Goal: Share content

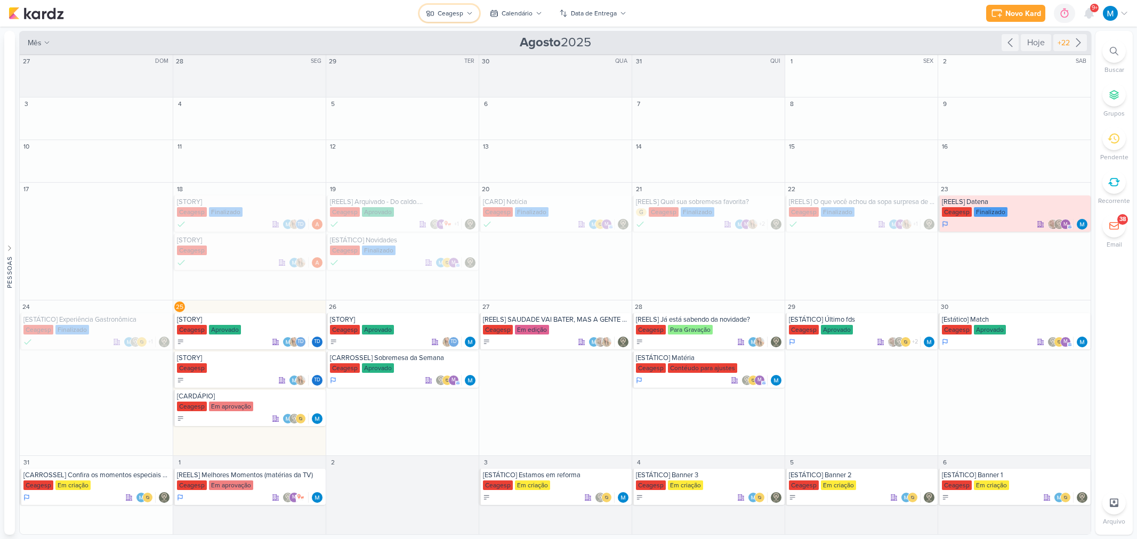
click at [469, 13] on icon at bounding box center [469, 13] width 6 height 6
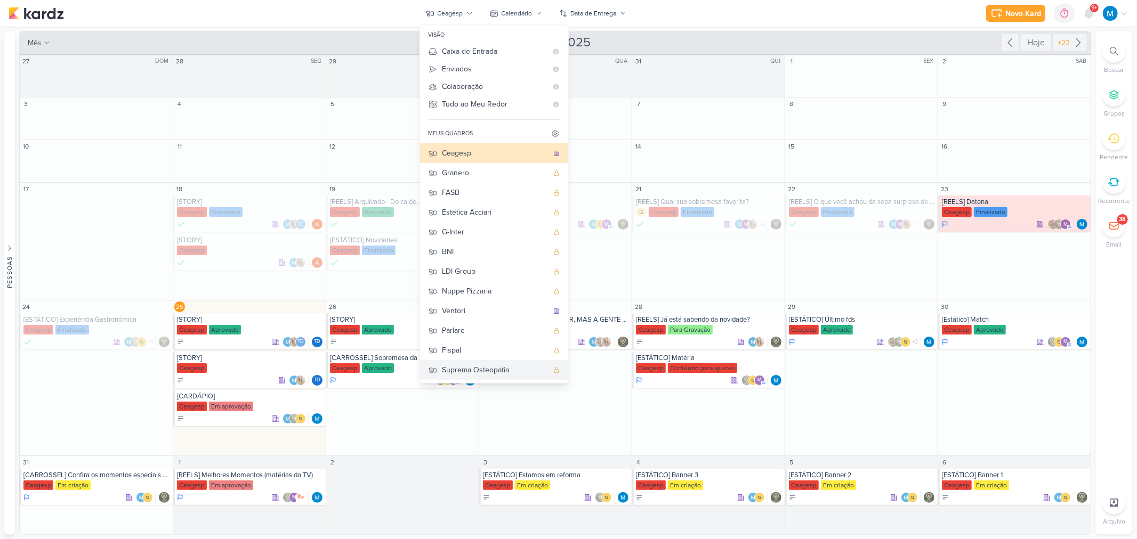
click at [489, 365] on div "Suprema Osteopatia" at bounding box center [495, 370] width 106 height 11
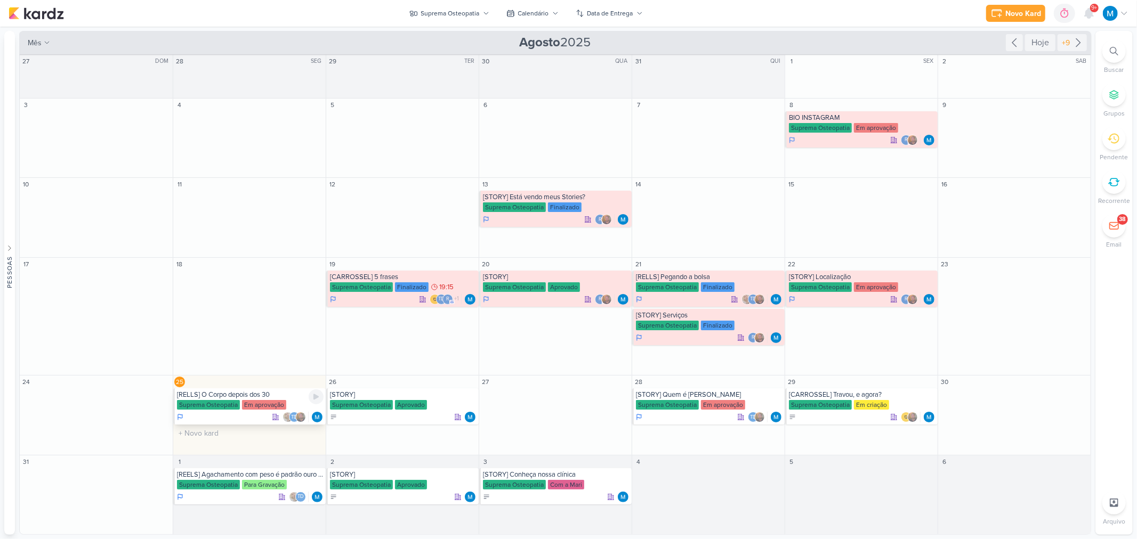
click at [296, 398] on div "[RELLS] O Corpo depois dos 30" at bounding box center [250, 395] width 147 height 9
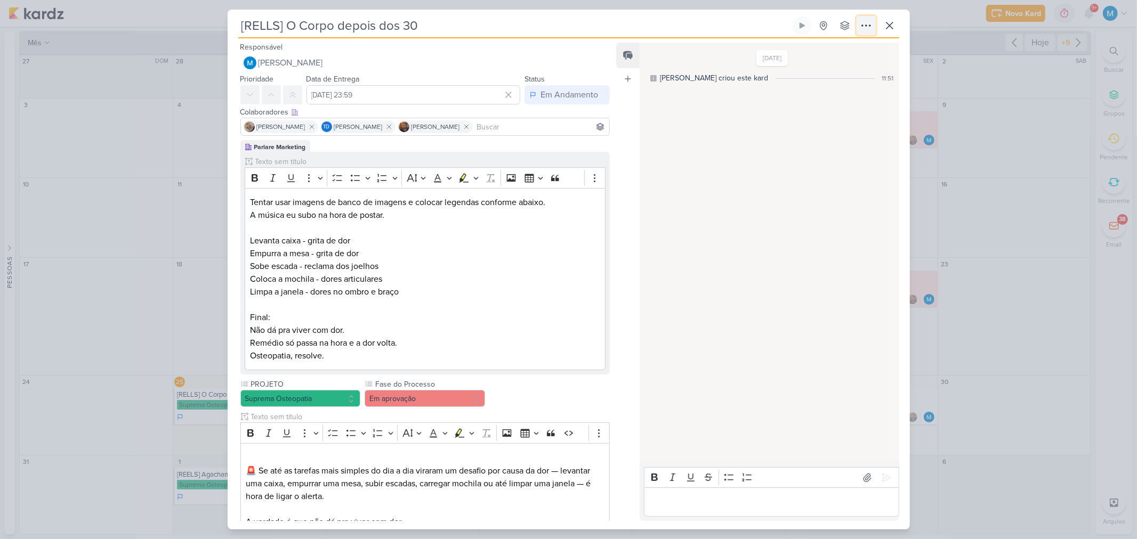
click at [867, 26] on icon at bounding box center [866, 25] width 13 height 13
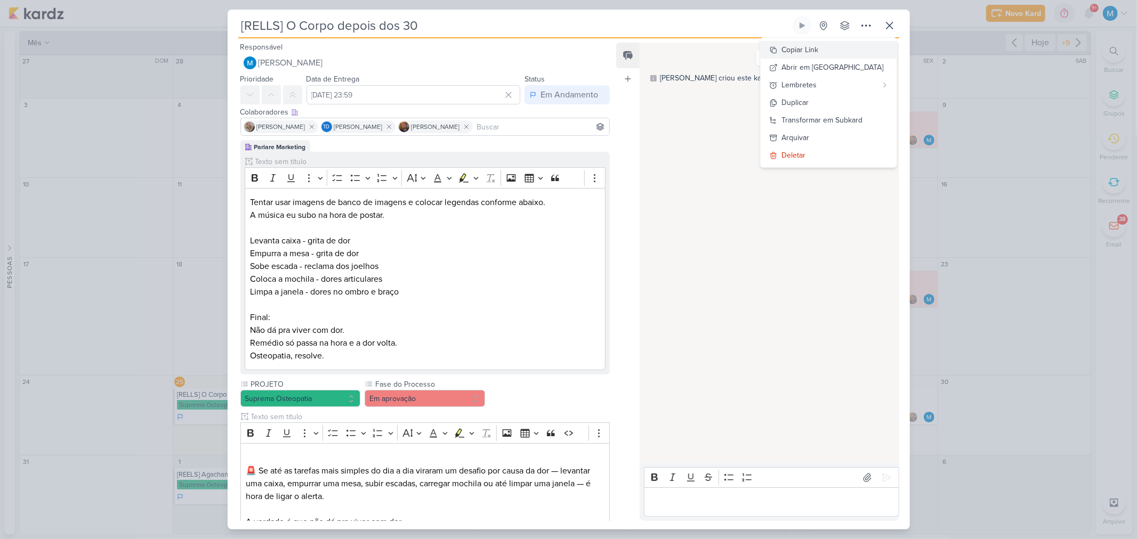
click at [840, 50] on button "Copiar Link" at bounding box center [828, 50] width 136 height 18
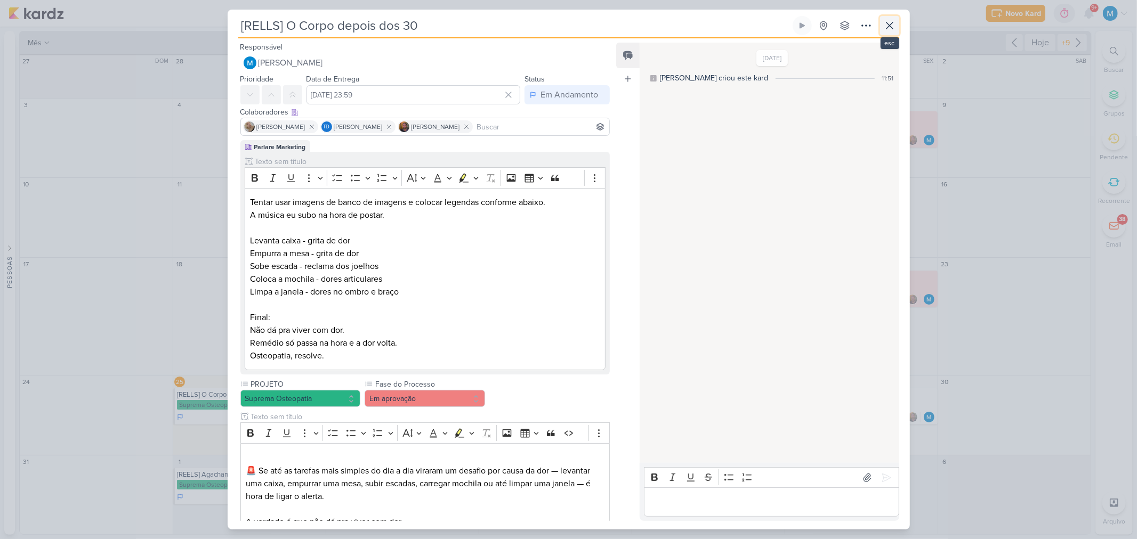
click at [886, 22] on icon at bounding box center [889, 25] width 6 height 6
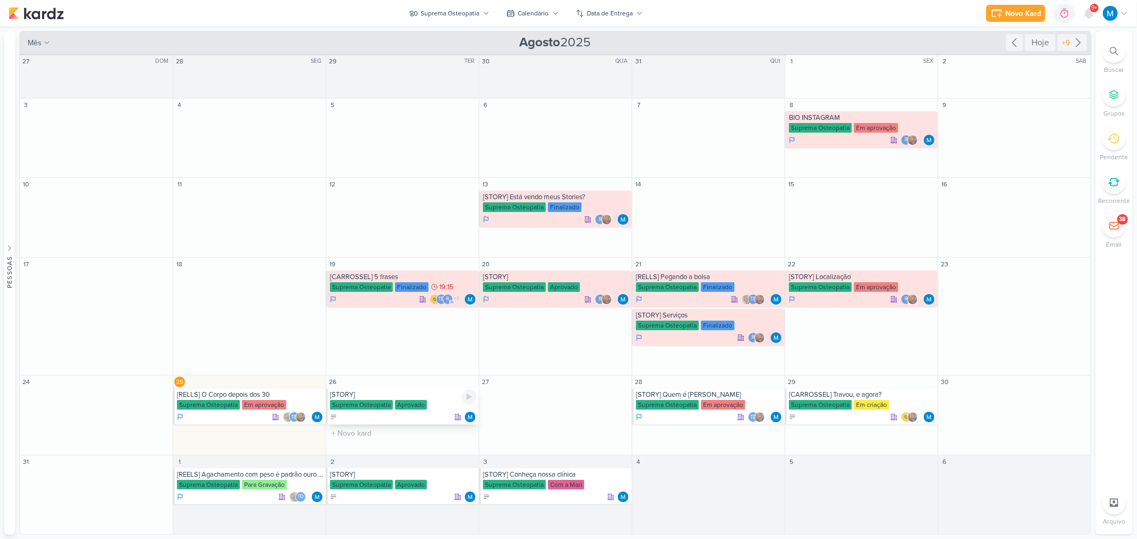
click at [392, 392] on div "[STORY]" at bounding box center [403, 395] width 147 height 9
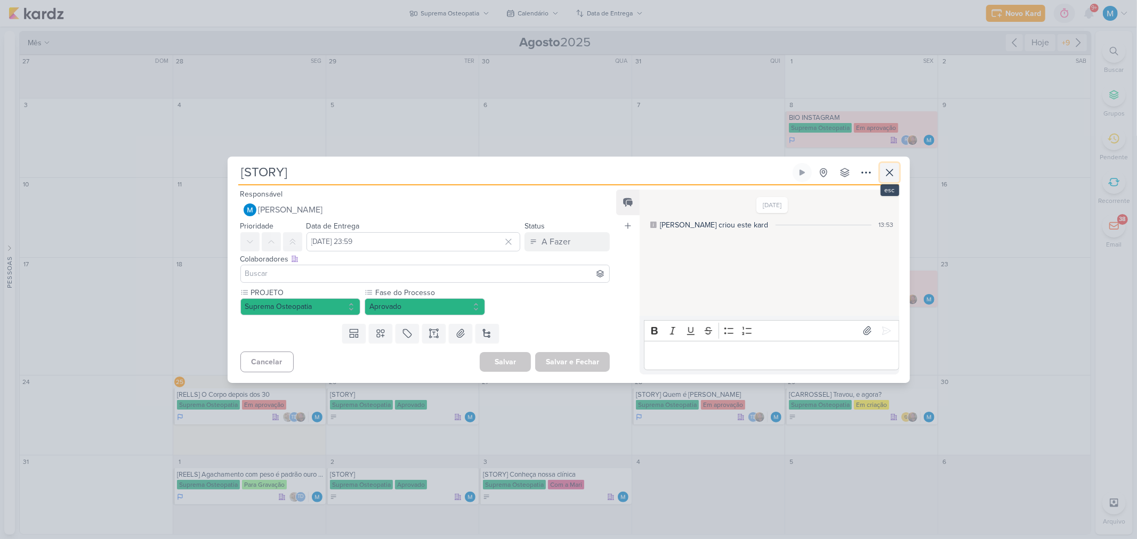
click at [890, 167] on icon at bounding box center [889, 172] width 13 height 13
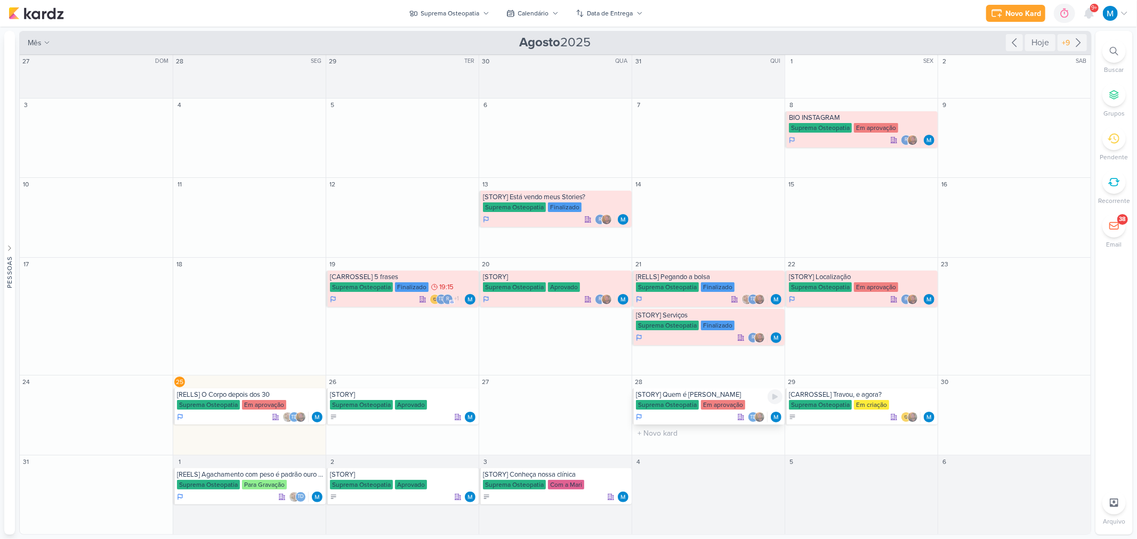
click at [736, 392] on div "[STORY] Quem é [PERSON_NAME]" at bounding box center [709, 395] width 147 height 9
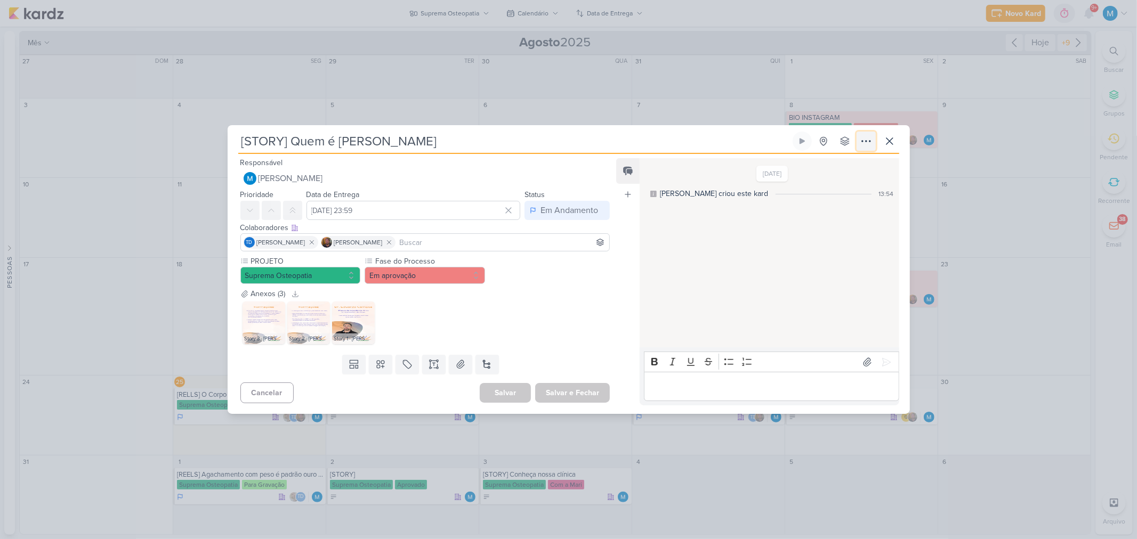
click at [866, 143] on icon at bounding box center [866, 141] width 13 height 13
click at [846, 160] on button "Copiar Link" at bounding box center [828, 166] width 136 height 18
click at [892, 138] on icon at bounding box center [889, 141] width 6 height 6
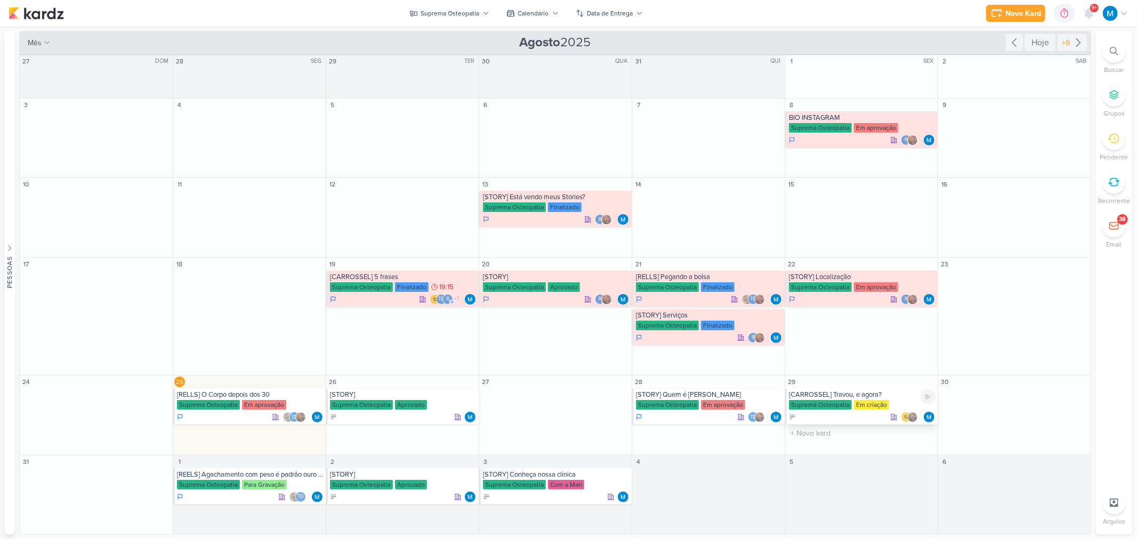
click at [805, 395] on div "[CARROSSEL] Travou, e agora?" at bounding box center [862, 395] width 147 height 9
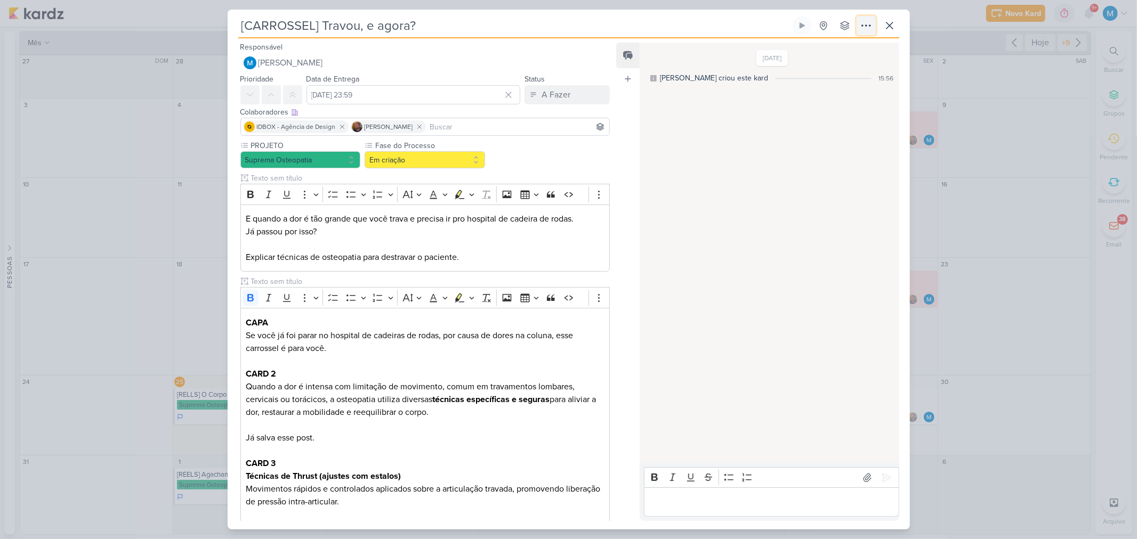
click at [865, 27] on icon at bounding box center [866, 25] width 13 height 13
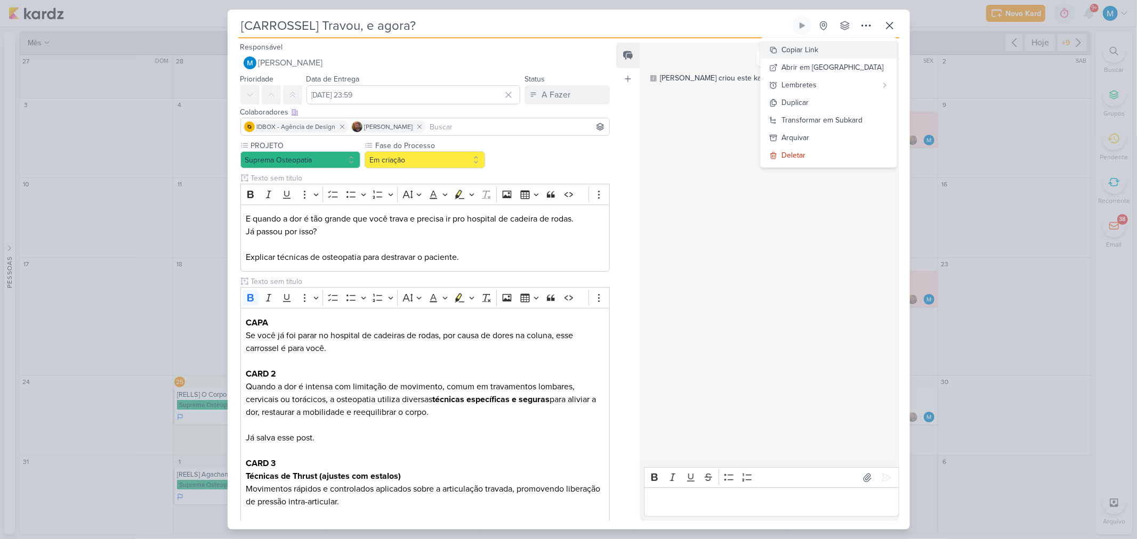
click at [846, 54] on button "Copiar Link" at bounding box center [828, 50] width 136 height 18
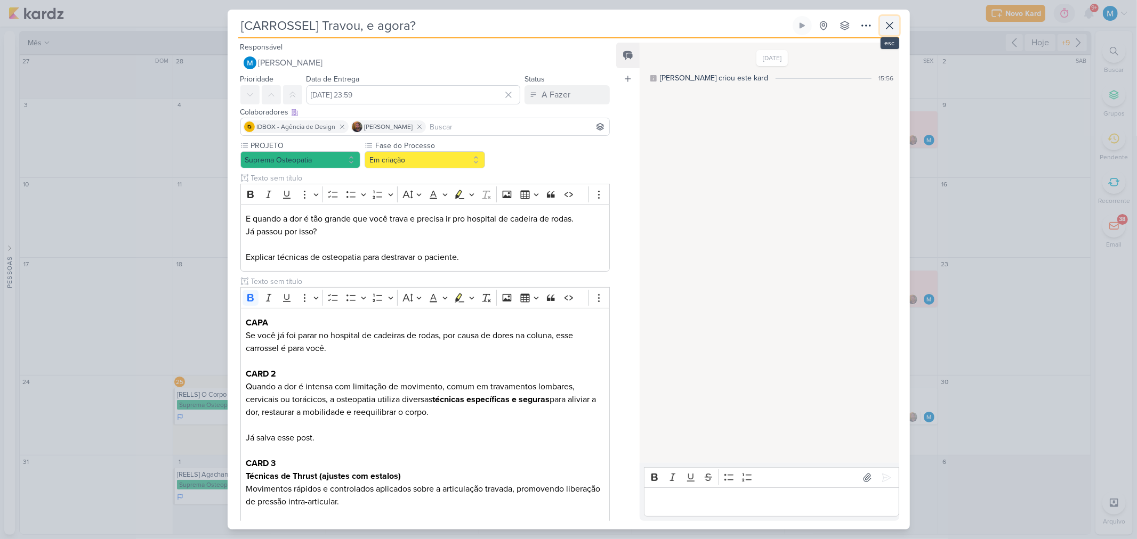
click at [892, 29] on icon at bounding box center [889, 25] width 13 height 13
